Goal: Information Seeking & Learning: Learn about a topic

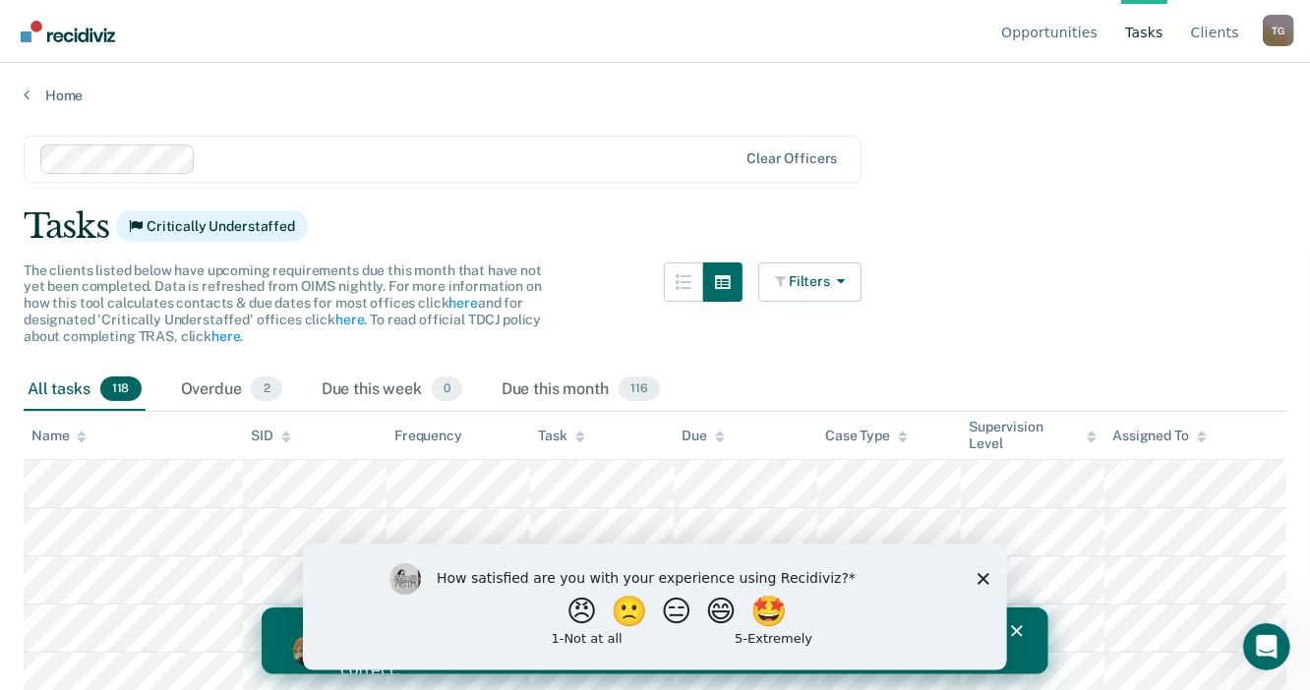
click at [992, 571] on div "How satisfied are you with your experience using Recidiviz? 😠 🙁 😑 😄 🤩 1 - Not a…" at bounding box center [654, 606] width 704 height 127
click at [978, 583] on polygon "Close survey" at bounding box center [983, 578] width 12 height 12
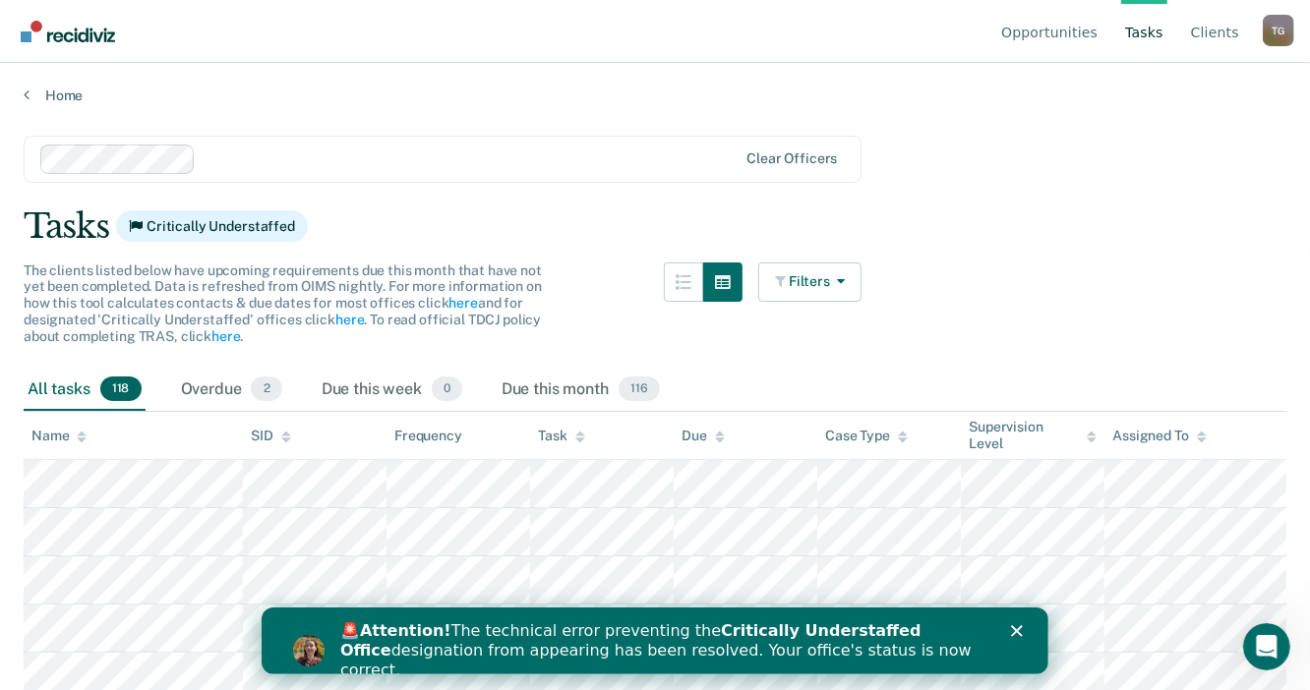
click at [1019, 629] on icon "Close" at bounding box center [1016, 631] width 12 height 12
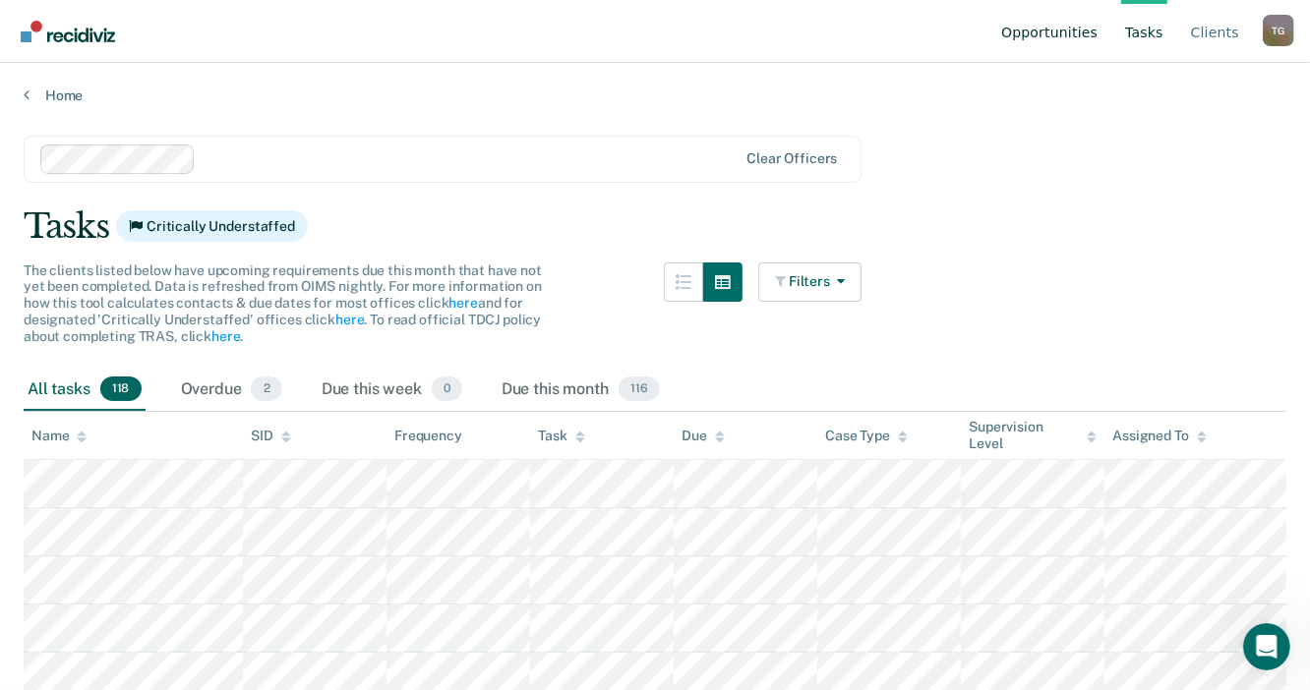
click at [1075, 38] on link "Opportunities" at bounding box center [1049, 31] width 104 height 63
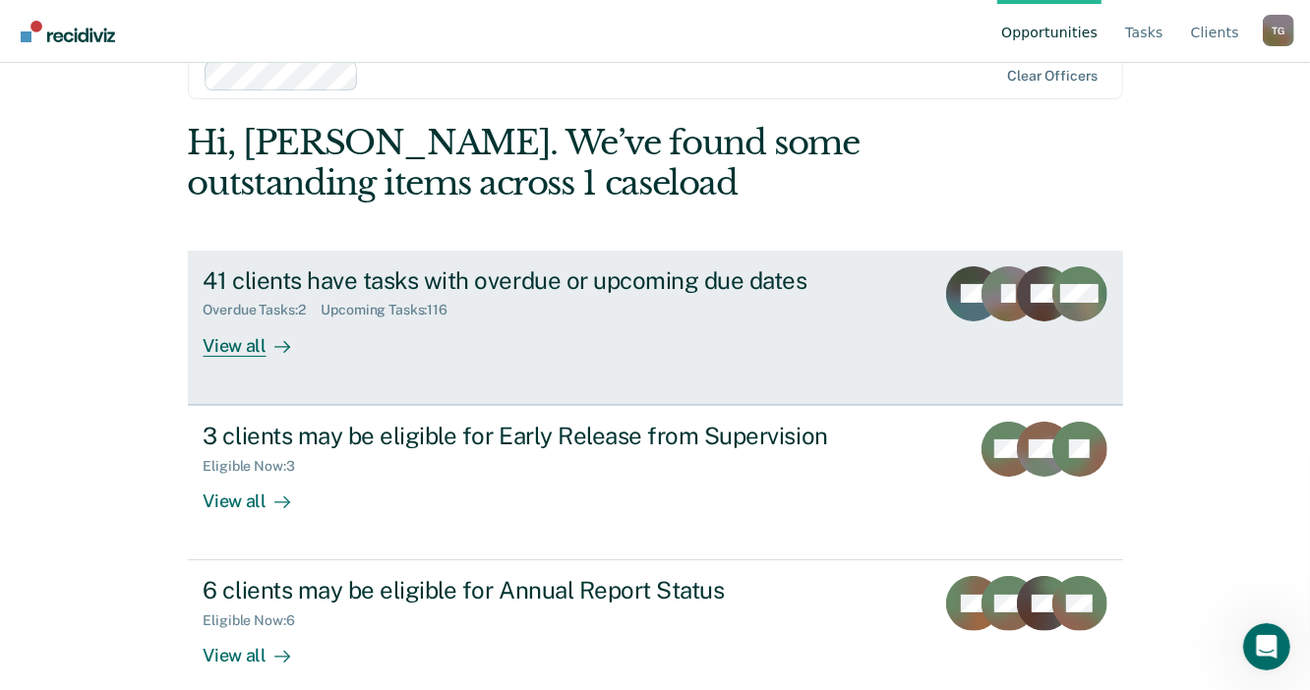
scroll to position [66, 0]
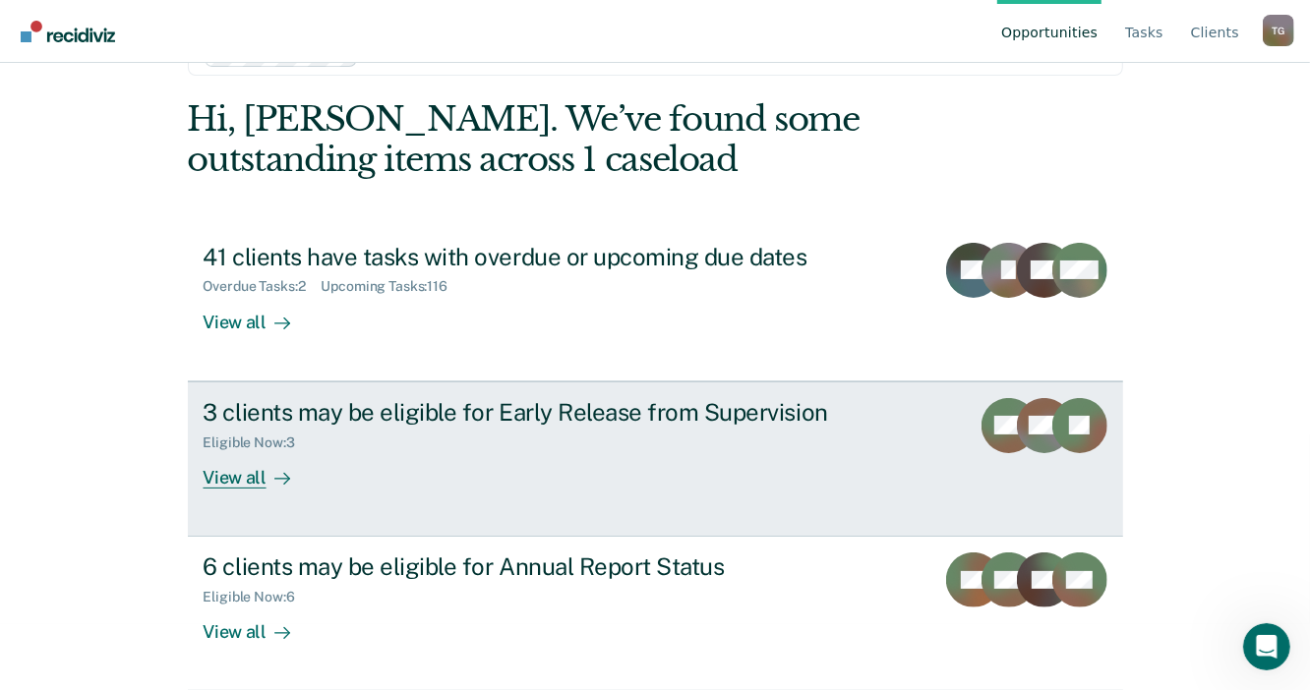
click at [238, 487] on div "View all" at bounding box center [259, 469] width 110 height 38
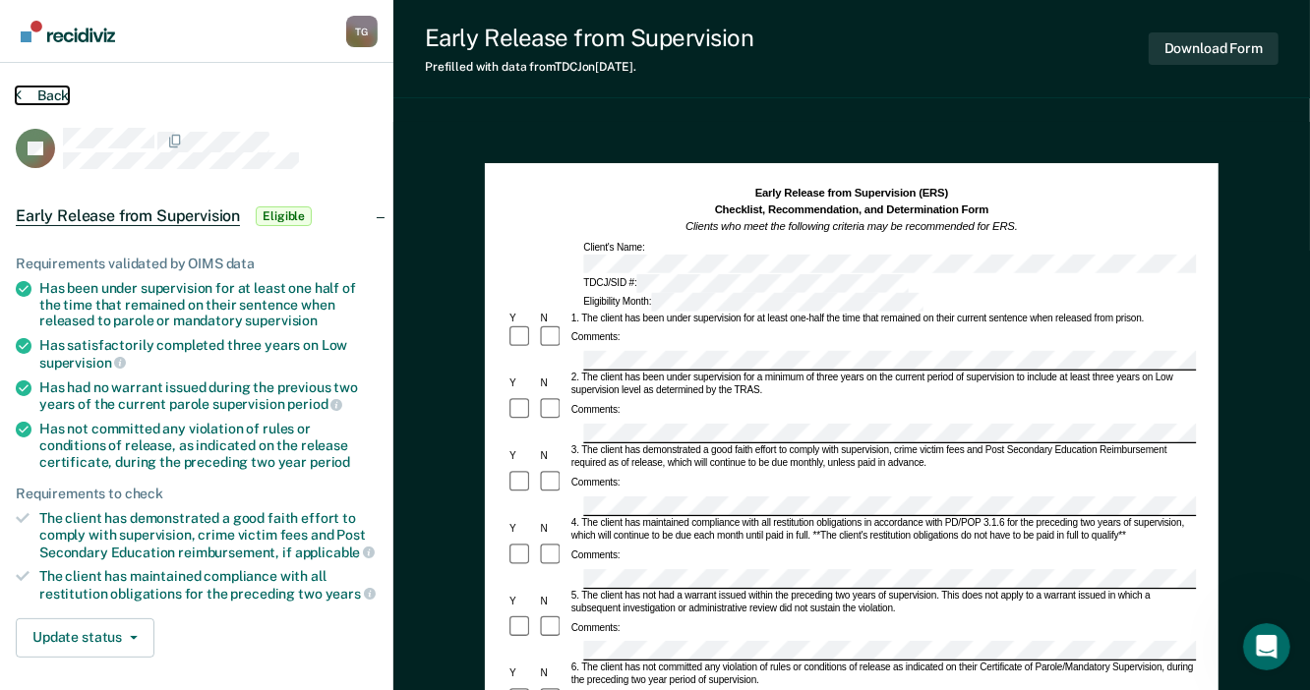
click at [48, 93] on button "Back" at bounding box center [42, 96] width 53 height 18
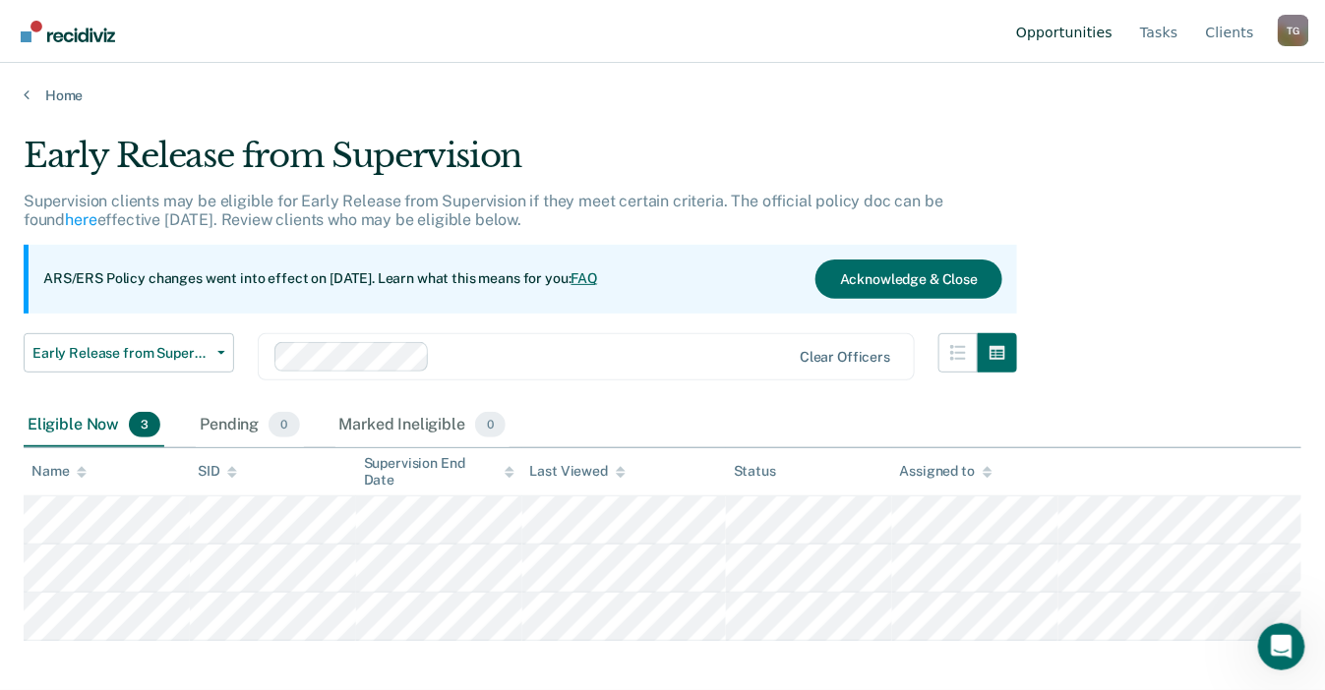
click at [1072, 35] on link "Opportunities" at bounding box center [1064, 31] width 104 height 63
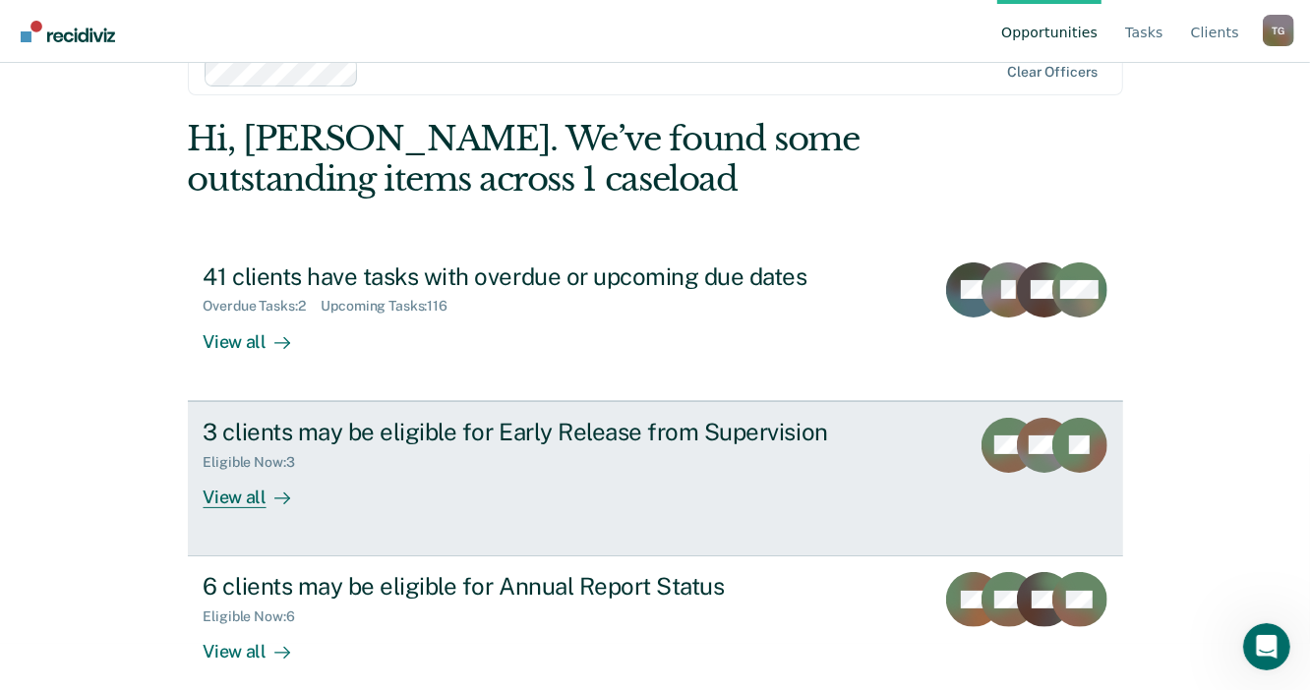
scroll to position [66, 0]
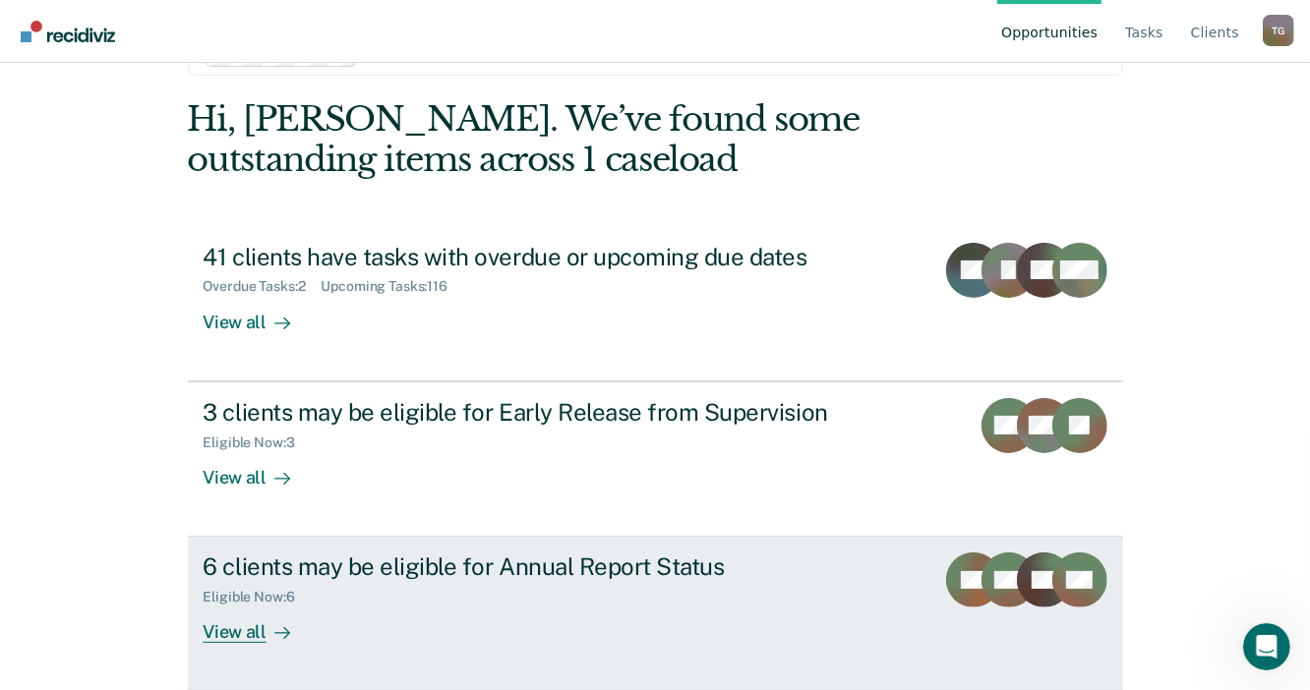
click at [473, 569] on div "6 clients may be eligible for Annual Report Status" at bounding box center [549, 567] width 690 height 29
